Goal: Task Accomplishment & Management: Manage account settings

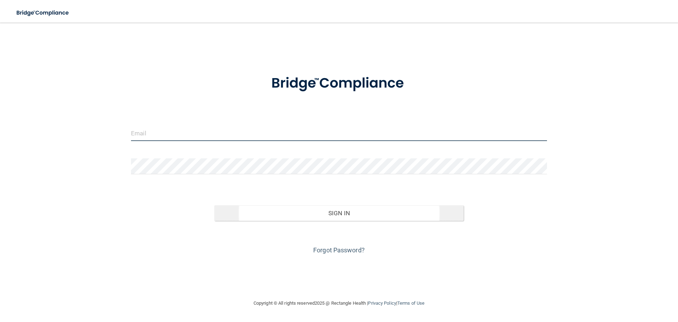
type input "pgarcia@rectanglehealth.com"
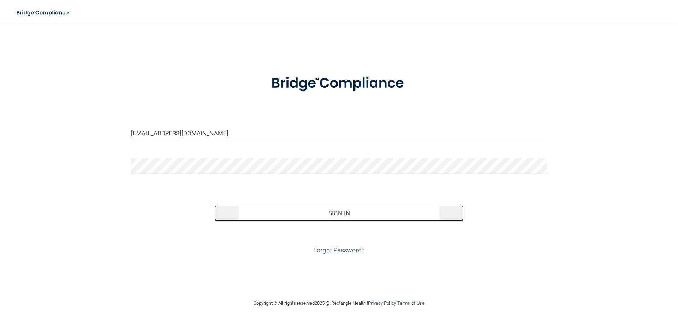
click at [333, 215] on button "Sign In" at bounding box center [339, 213] width 250 height 16
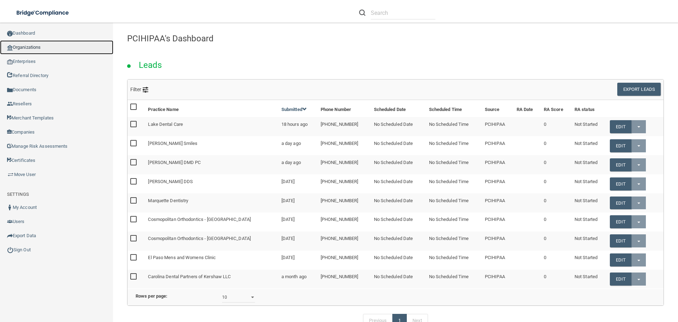
click at [57, 49] on link "Organizations" at bounding box center [56, 47] width 113 height 14
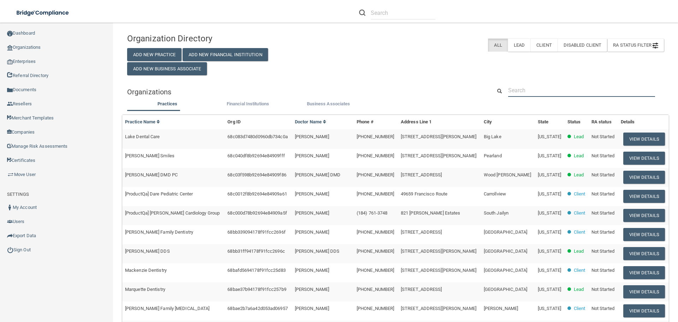
click at [529, 90] on input "text" at bounding box center [581, 90] width 147 height 13
paste input "Ear Nose Throat Specialists of Tulsa Ham"
type input "Ear Nose Throat Specialists of Tulsa Ham"
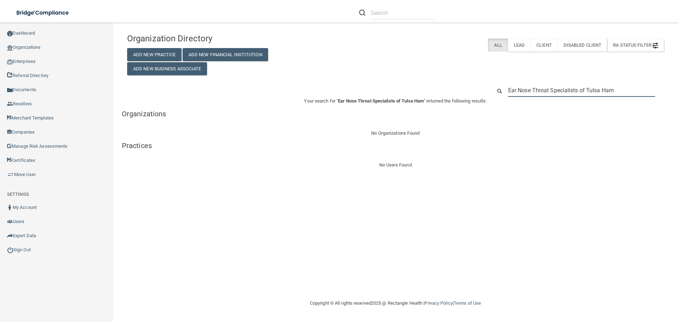
click at [608, 88] on input "Ear Nose Throat Specialists of Tulsa Ham" at bounding box center [581, 90] width 147 height 13
drag, startPoint x: 620, startPoint y: 89, endPoint x: 485, endPoint y: 88, distance: 135.7
click at [485, 88] on div "Ear Nose Throat Specialists of Tulsa Ham" at bounding box center [396, 90] width 548 height 13
paste input "(918) 388-9740"
type input "(918) 388-9740"
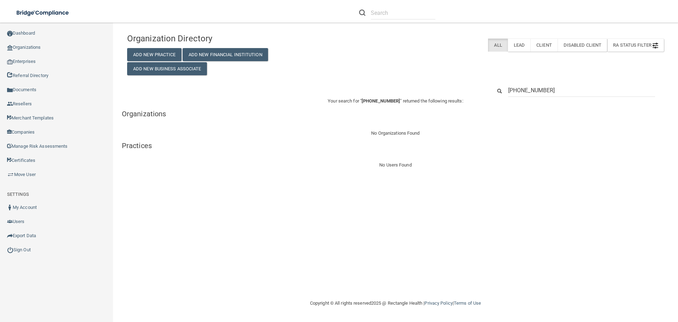
drag, startPoint x: 528, startPoint y: 293, endPoint x: 478, endPoint y: 306, distance: 51.2
click at [528, 293] on footer "Copyright © All rights reserved 2025 @ Rectangle Health | Privacy Policy | Term…" at bounding box center [395, 303] width 537 height 23
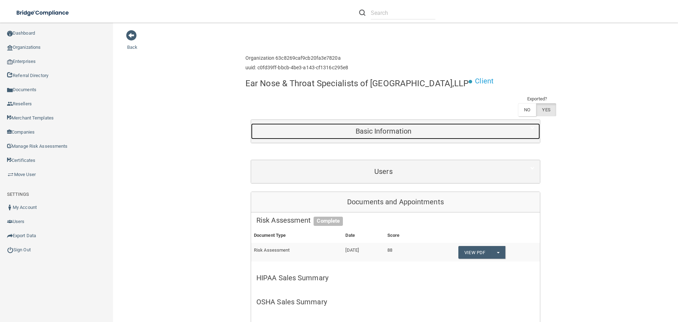
click at [438, 139] on div "Basic Information" at bounding box center [383, 131] width 265 height 16
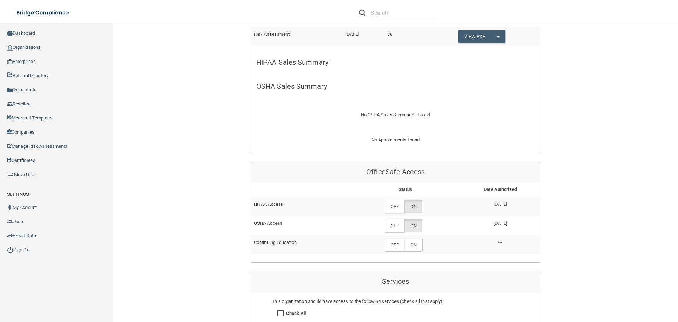
scroll to position [495, 0]
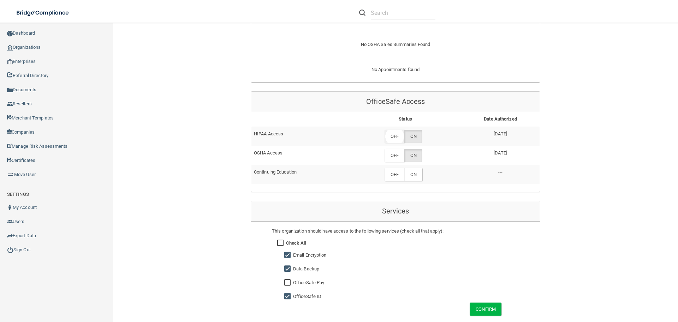
click at [395, 139] on label "OFF" at bounding box center [395, 136] width 20 height 13
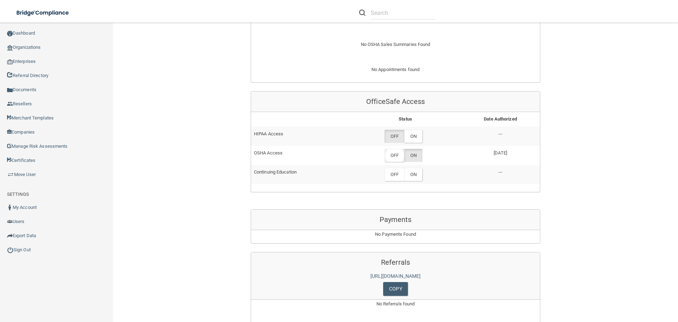
click at [395, 157] on label "OFF" at bounding box center [395, 155] width 20 height 13
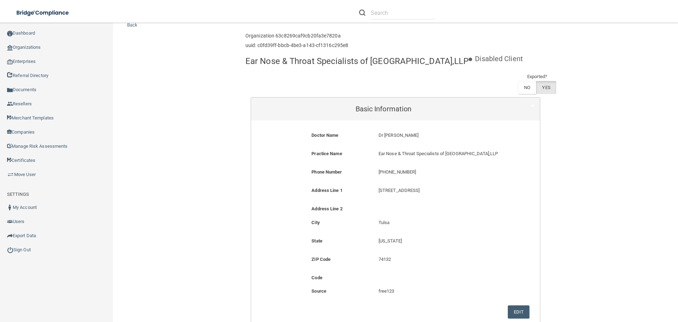
scroll to position [0, 0]
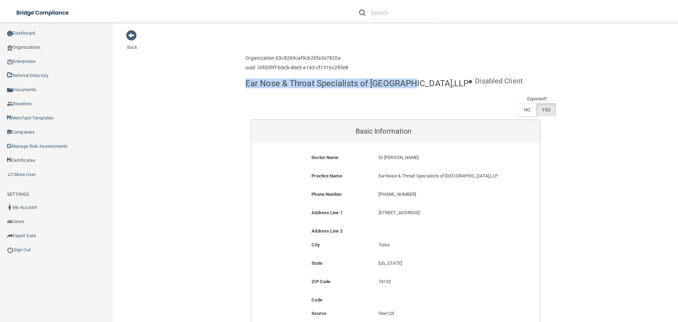
drag, startPoint x: 242, startPoint y: 82, endPoint x: 355, endPoint y: 57, distance: 115.8
copy h4 "Ear Nose & Throat Specialists of Tulsa,LLP"
click at [29, 46] on link "Organizations" at bounding box center [56, 47] width 113 height 14
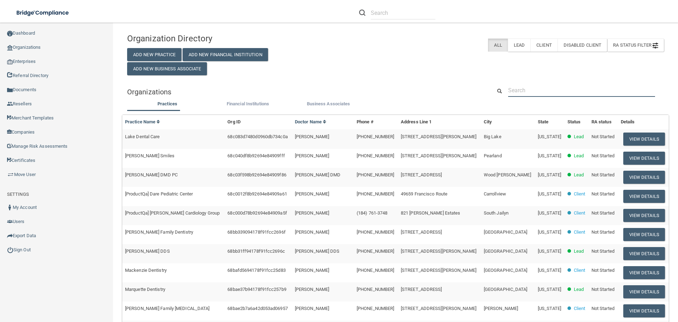
click at [516, 88] on input "text" at bounding box center [581, 90] width 147 height 13
paste input "[GEOGRAPHIC_DATA]"
type input "[GEOGRAPHIC_DATA]"
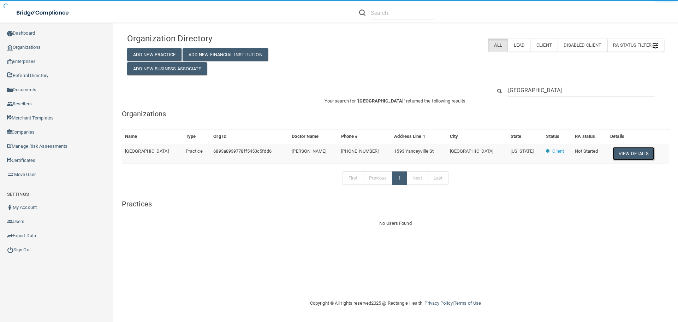
click at [625, 154] on button "View Details" at bounding box center [634, 153] width 42 height 13
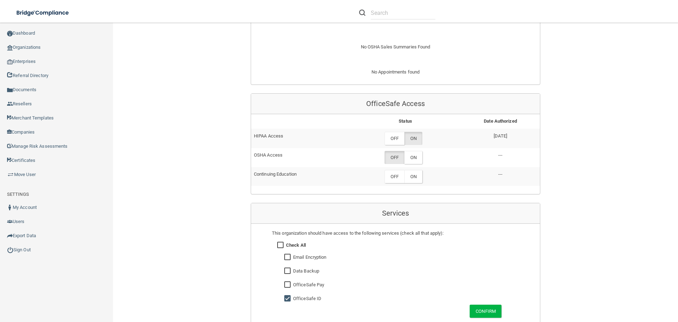
scroll to position [247, 0]
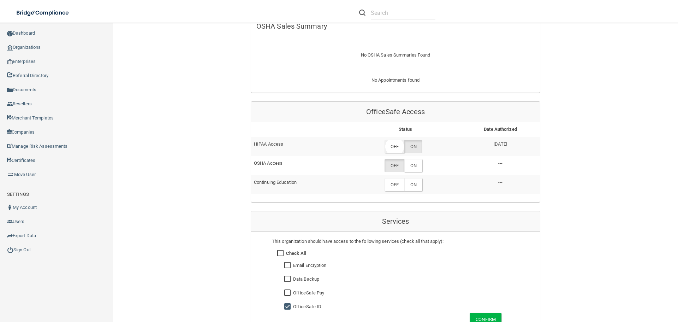
click at [394, 149] on label "OFF" at bounding box center [395, 146] width 20 height 13
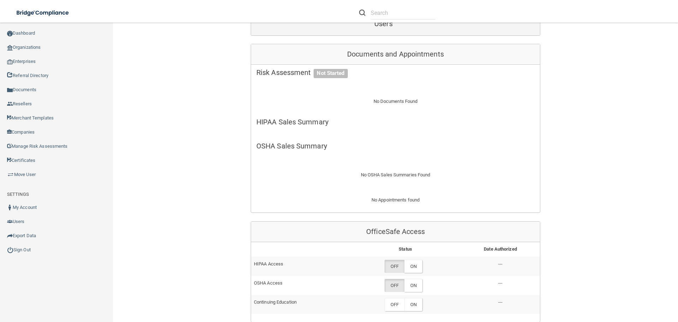
scroll to position [0, 0]
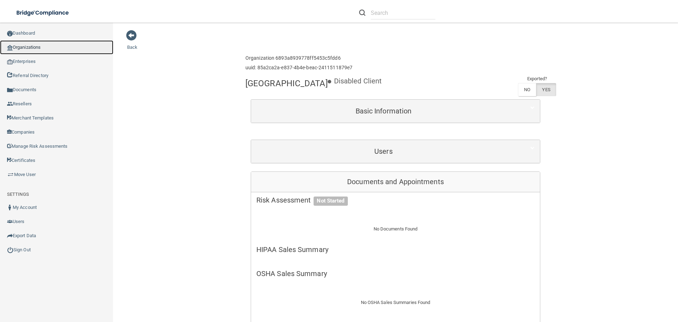
click at [46, 51] on link "Organizations" at bounding box center [56, 47] width 113 height 14
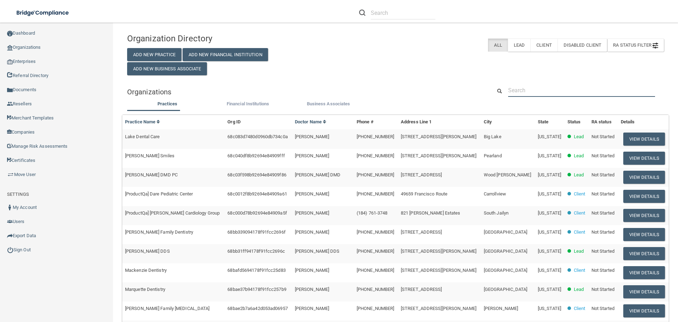
click at [517, 95] on input "text" at bounding box center [581, 90] width 147 height 13
paste input "Serramonte Ridge Dental"
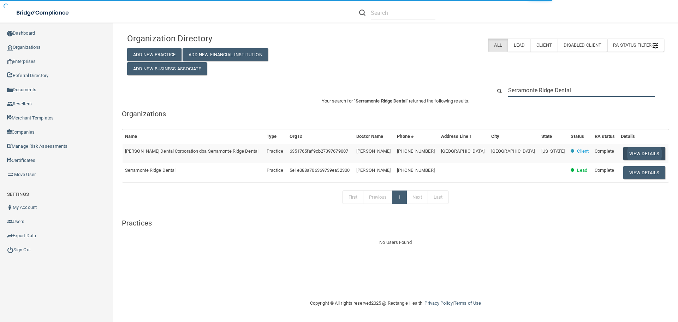
type input "Serramonte Ridge Dental"
click at [640, 156] on button "View Details" at bounding box center [645, 153] width 42 height 13
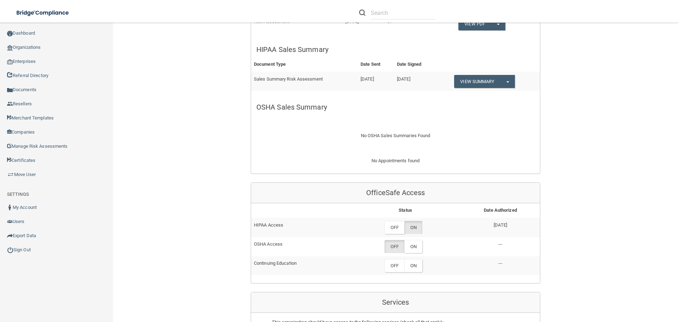
scroll to position [353, 0]
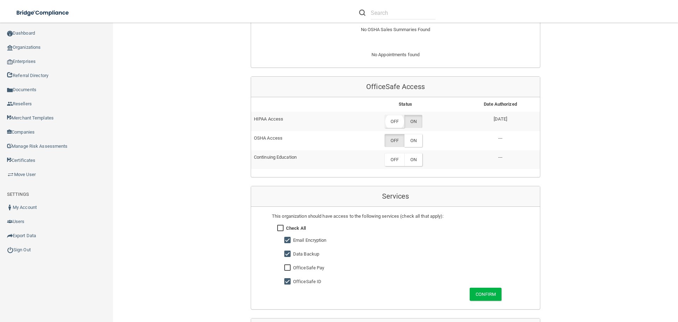
click at [395, 126] on label "OFF" at bounding box center [395, 121] width 20 height 13
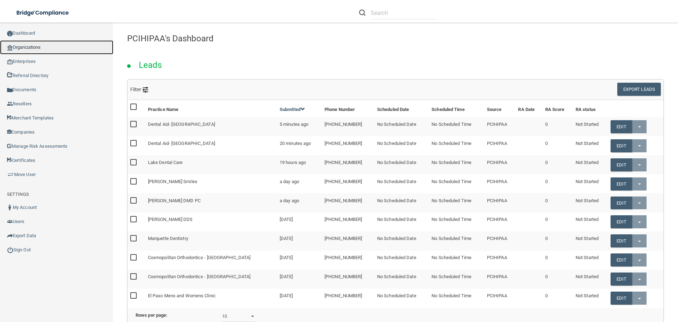
click at [33, 48] on link "Organizations" at bounding box center [56, 47] width 113 height 14
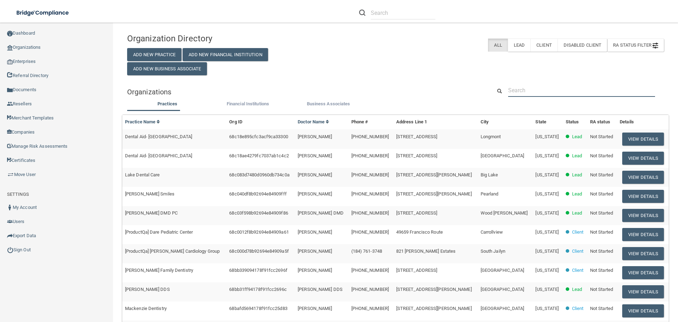
click at [508, 86] on input "text" at bounding box center [581, 90] width 147 height 13
paste input "[PERSON_NAME] DDS"
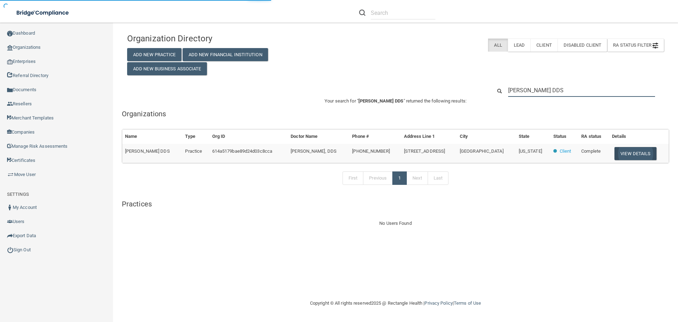
type input "[PERSON_NAME] DDS"
click at [624, 155] on button "View Details" at bounding box center [636, 153] width 42 height 13
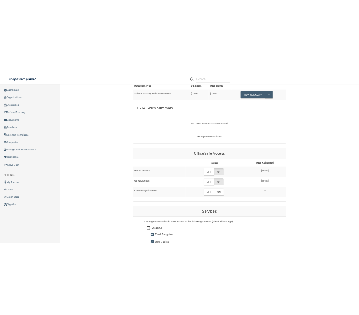
scroll to position [318, 0]
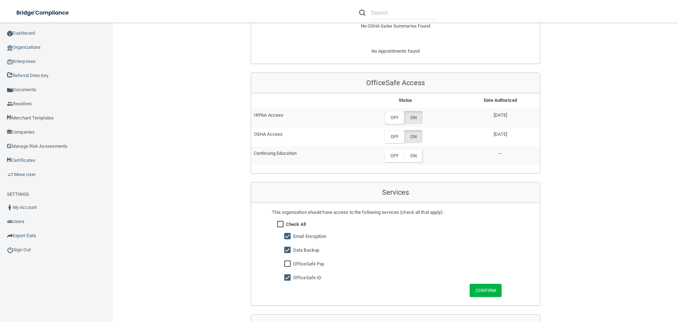
click at [397, 120] on label "OFF" at bounding box center [395, 117] width 20 height 13
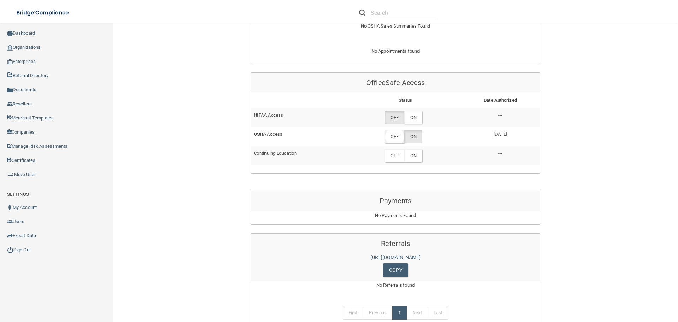
click at [394, 141] on label "OFF" at bounding box center [395, 136] width 20 height 13
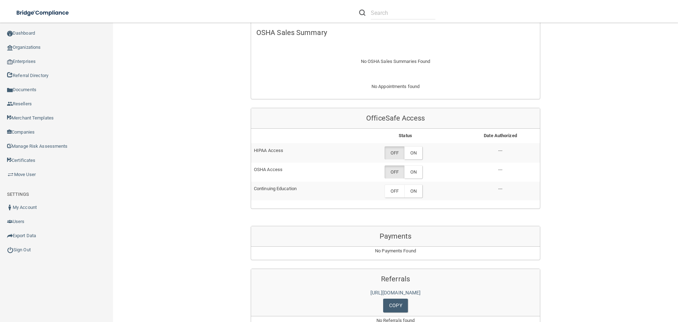
scroll to position [141, 0]
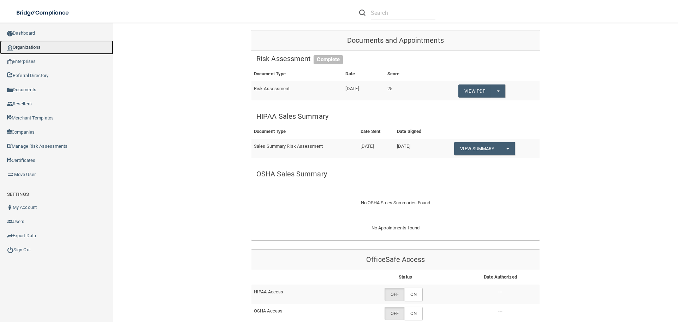
click at [25, 47] on link "Organizations" at bounding box center [56, 47] width 113 height 14
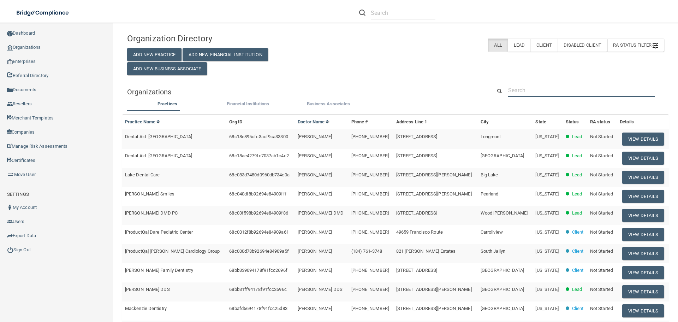
click at [516, 89] on input "text" at bounding box center [581, 90] width 147 height 13
paste input "Silvertree Dental"
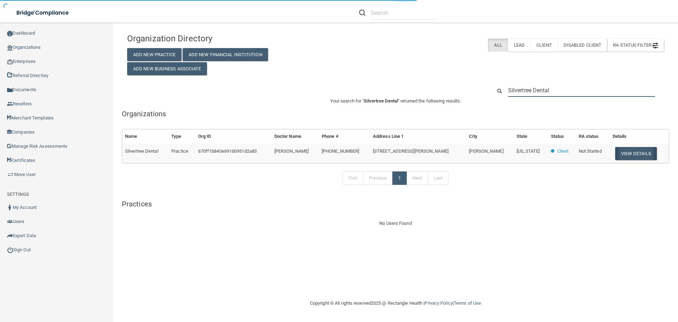
type input "Silvertree Dental"
click at [620, 152] on button "View Details" at bounding box center [637, 153] width 42 height 13
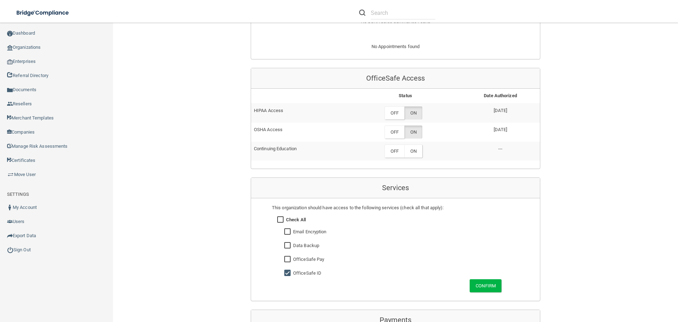
scroll to position [283, 0]
click at [396, 113] on label "OFF" at bounding box center [395, 111] width 20 height 13
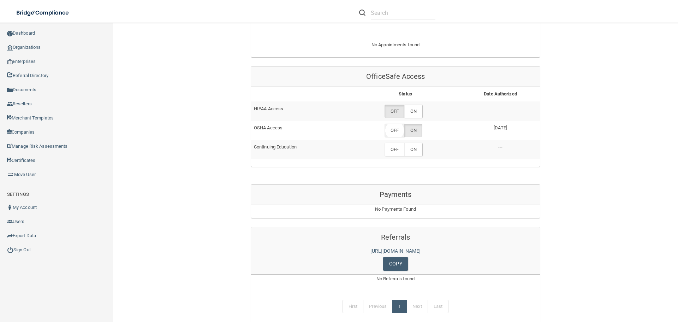
click at [397, 129] on label "OFF" at bounding box center [395, 130] width 20 height 13
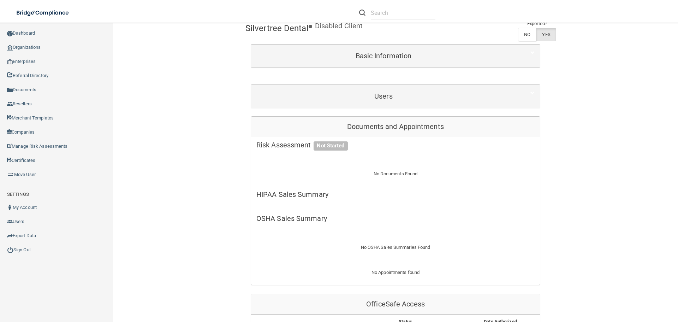
scroll to position [35, 0]
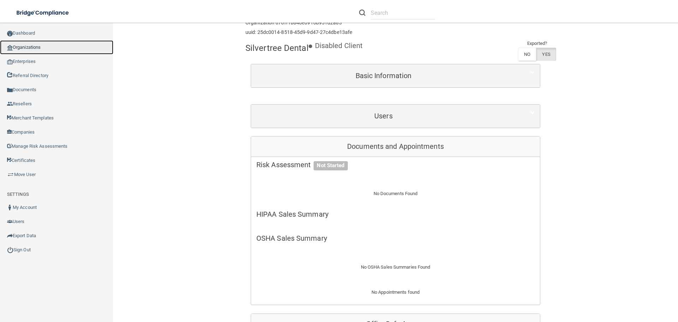
click at [44, 49] on link "Organizations" at bounding box center [56, 47] width 113 height 14
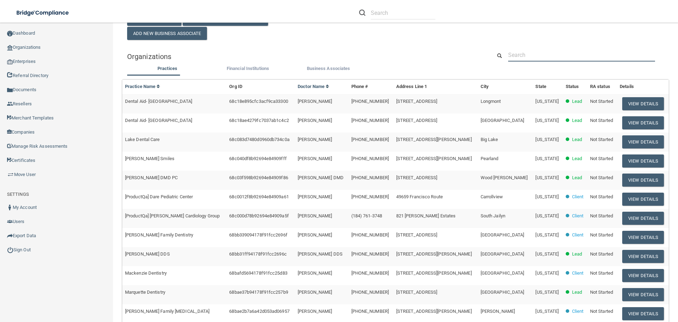
click at [523, 49] on input "text" at bounding box center [581, 54] width 147 height 13
paste input "Heavenly Soles, PLLC"
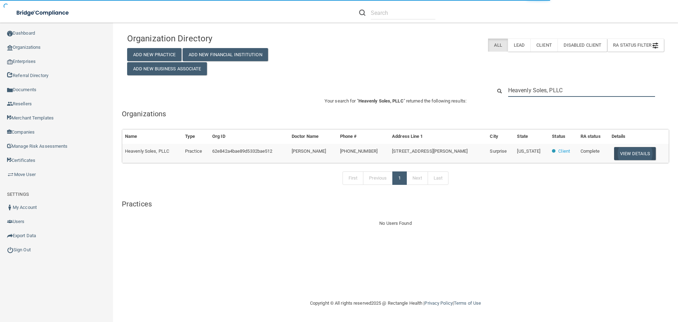
type input "Heavenly Soles, PLLC"
click at [624, 152] on button "View Details" at bounding box center [635, 153] width 42 height 13
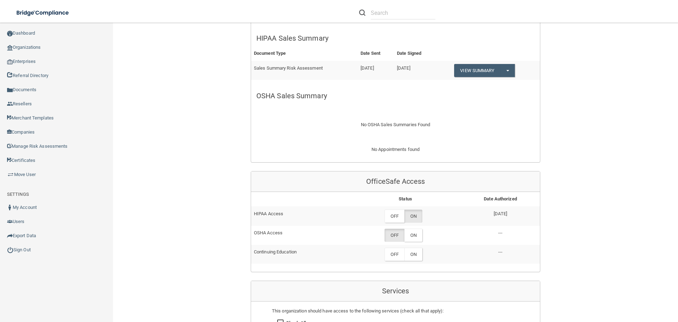
scroll to position [283, 0]
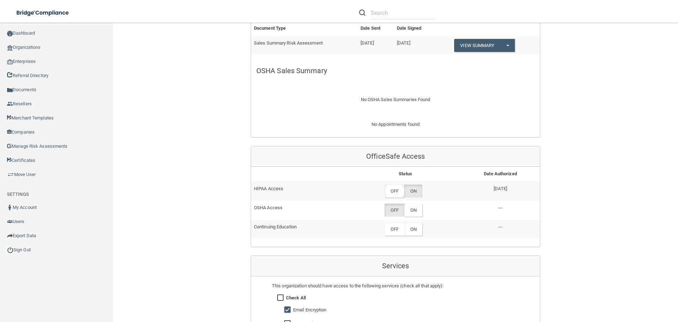
click at [388, 190] on label "OFF" at bounding box center [395, 190] width 20 height 13
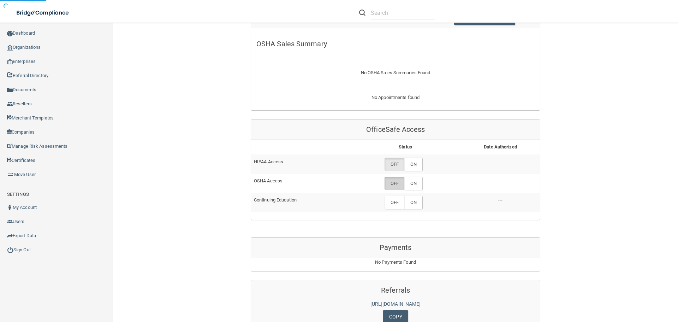
scroll to position [418, 0]
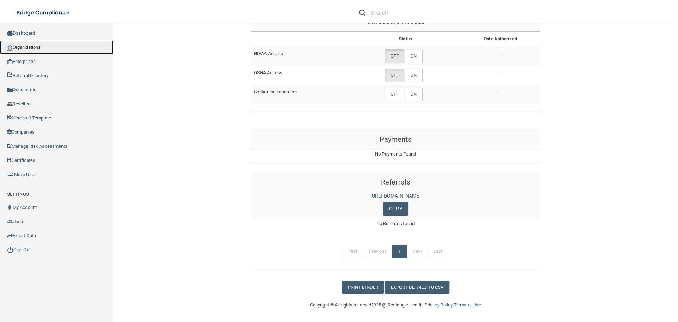
click at [35, 42] on link "Organizations" at bounding box center [56, 47] width 113 height 14
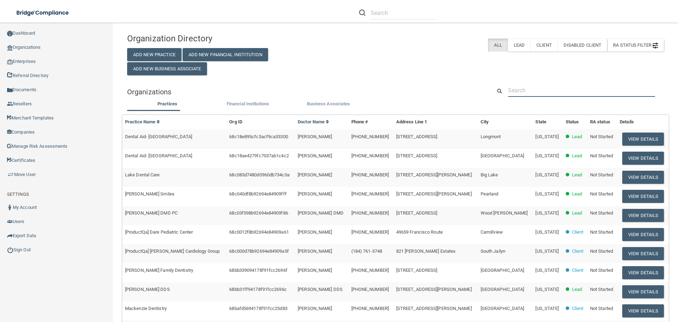
click at [520, 93] on input "text" at bounding box center [581, 90] width 147 height 13
paste input "[PERSON_NAME] Dental Excellence"
type input "[PERSON_NAME] Dental Excellence"
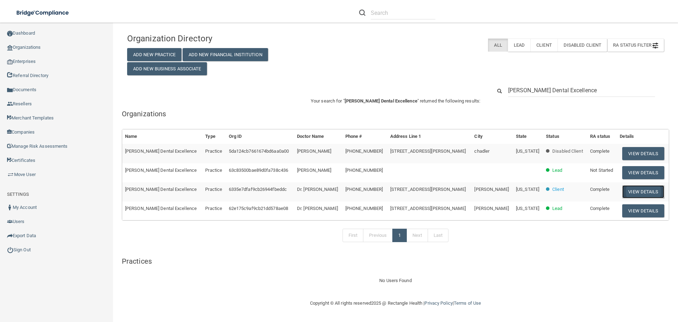
click at [629, 193] on button "View Details" at bounding box center [644, 191] width 42 height 13
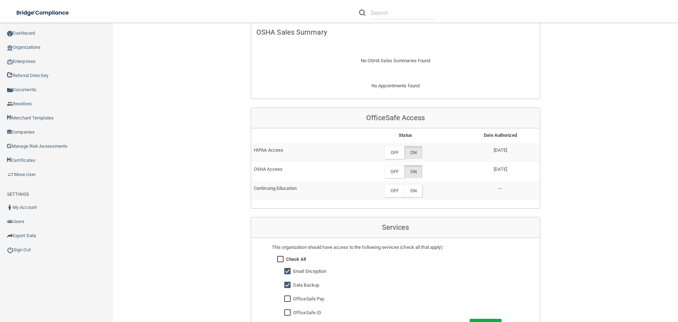
scroll to position [389, 0]
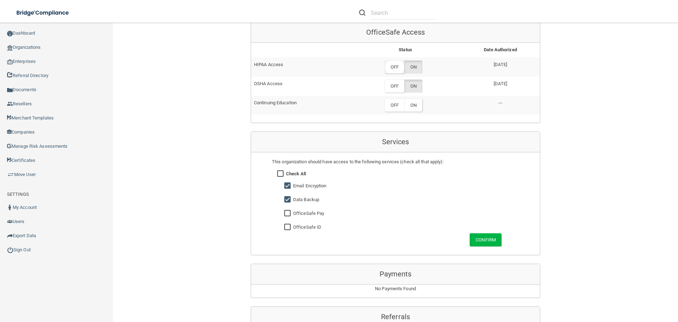
click at [393, 60] on label "OFF" at bounding box center [395, 66] width 20 height 13
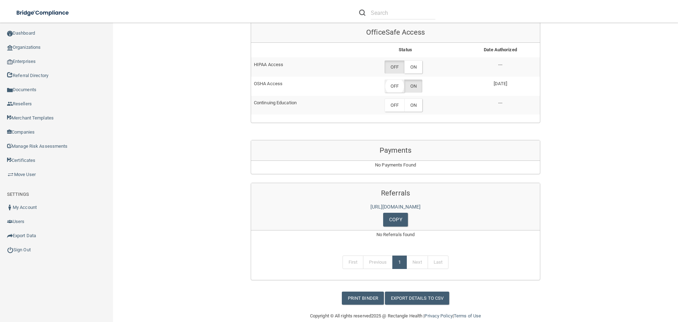
scroll to position [379, 0]
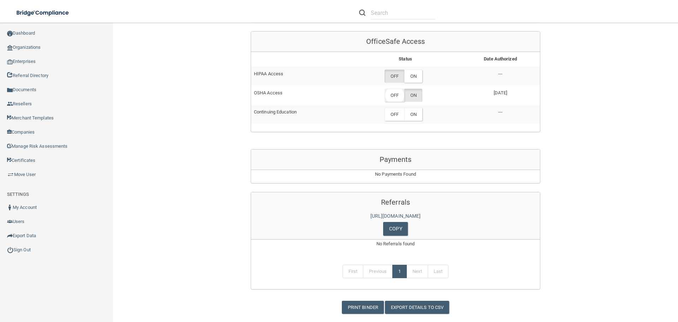
click at [397, 89] on label "OFF" at bounding box center [395, 95] width 20 height 13
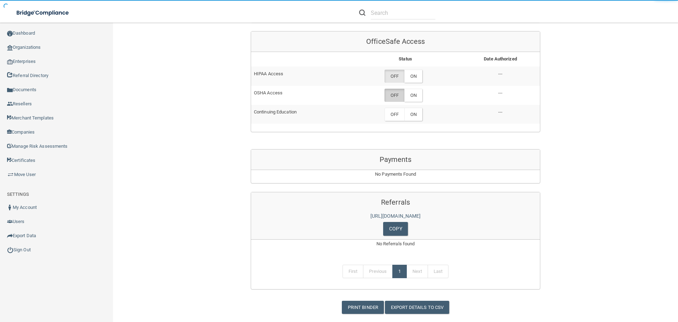
scroll to position [400, 0]
